Goal: Check status: Check status

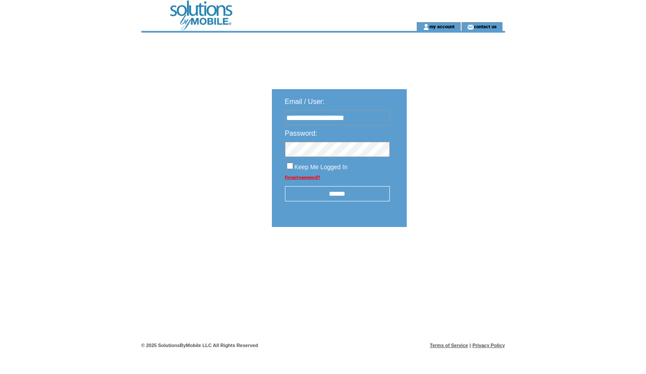
type input "**********"
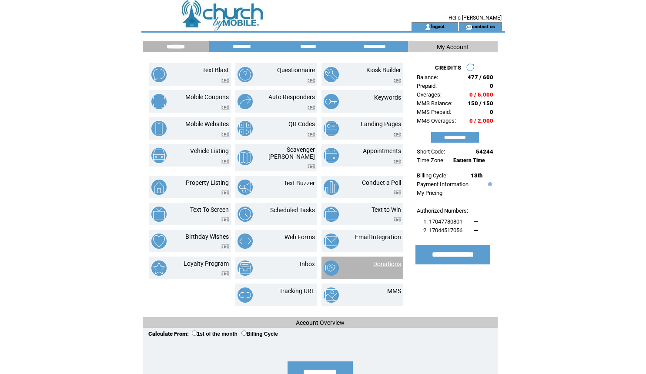
click at [382, 261] on link "Donations" at bounding box center [387, 264] width 28 height 7
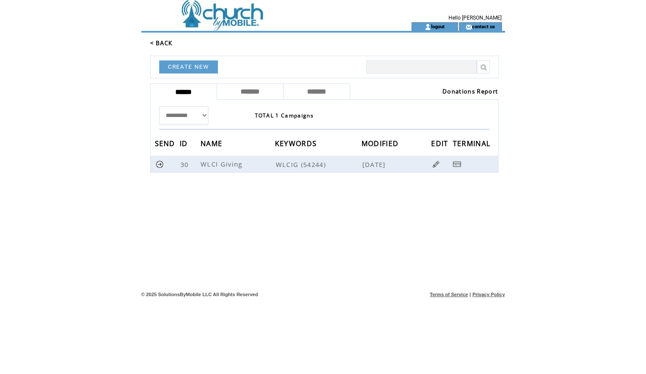
click at [463, 90] on link "Donations Report" at bounding box center [471, 91] width 56 height 8
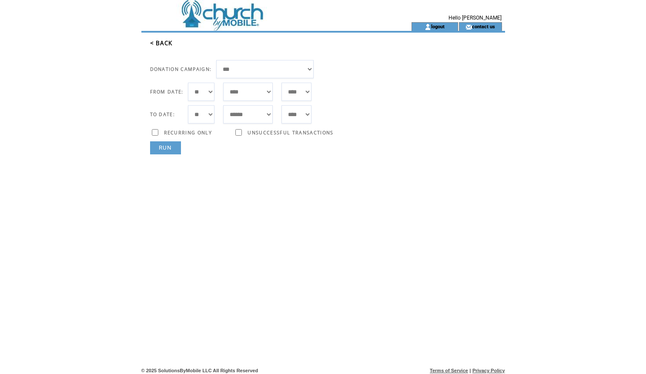
select select "**"
select select "*"
click at [166, 149] on link "RUN" at bounding box center [165, 147] width 31 height 13
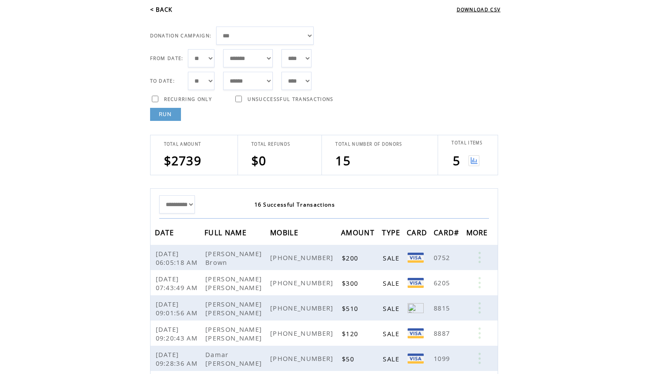
scroll to position [32, 0]
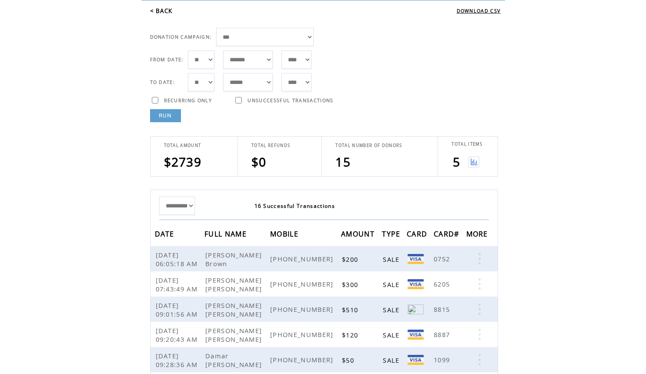
click at [476, 159] on img at bounding box center [474, 162] width 11 height 11
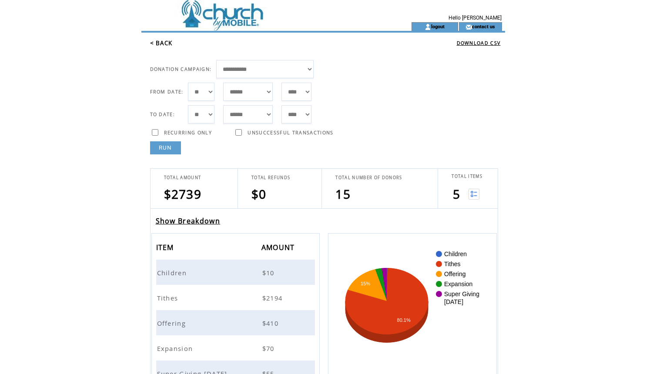
click at [171, 270] on span "Children" at bounding box center [173, 272] width 32 height 9
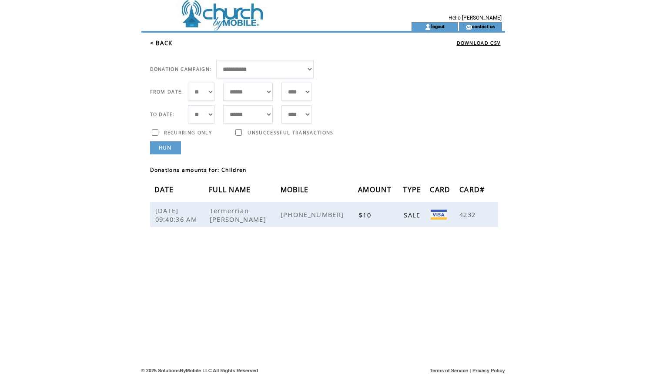
click at [165, 152] on link "RUN" at bounding box center [165, 147] width 31 height 13
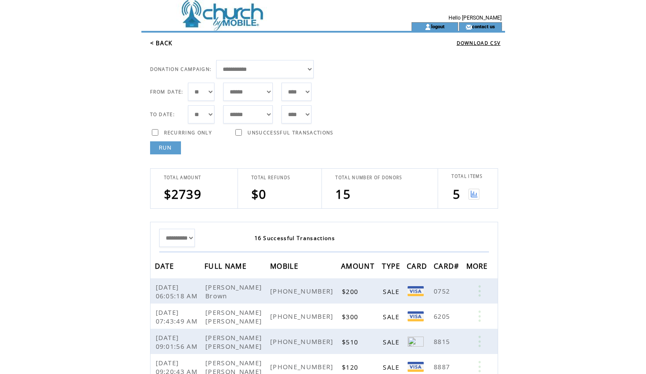
click at [479, 200] on link at bounding box center [474, 197] width 11 height 5
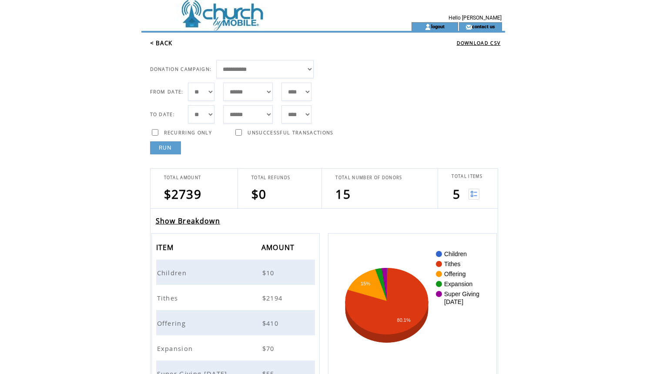
click at [174, 298] on span "Tithes" at bounding box center [168, 298] width 23 height 9
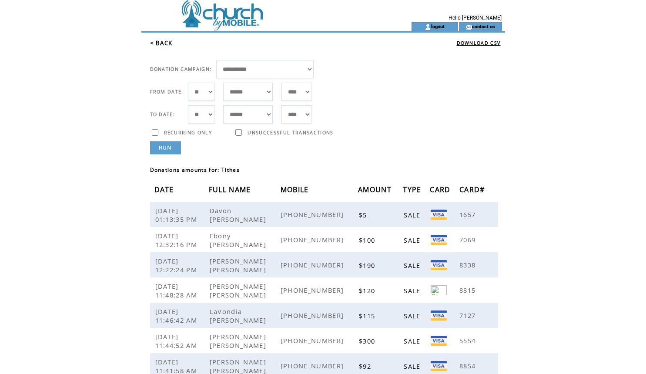
click at [166, 149] on link "RUN" at bounding box center [165, 147] width 31 height 13
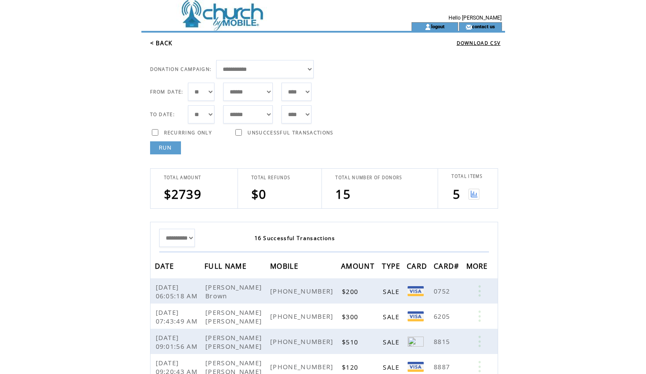
click at [476, 189] on img at bounding box center [474, 194] width 11 height 11
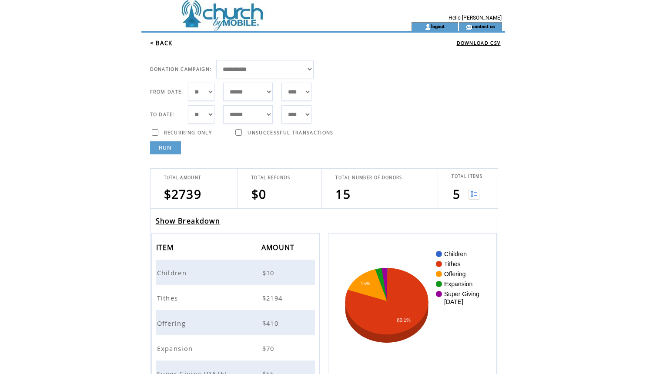
click at [173, 326] on span "Offering" at bounding box center [172, 323] width 31 height 9
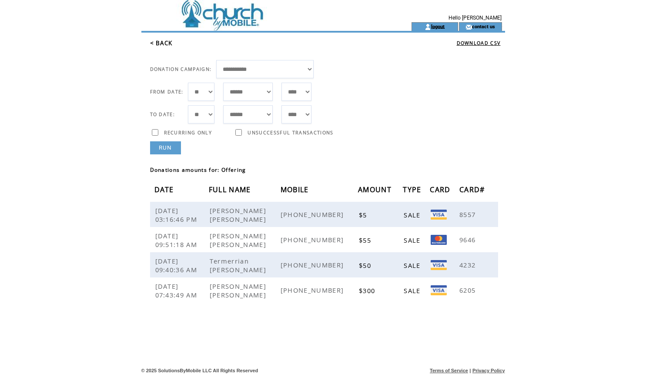
click at [433, 27] on link "logout" at bounding box center [437, 26] width 13 height 6
